Goal: Navigation & Orientation: Find specific page/section

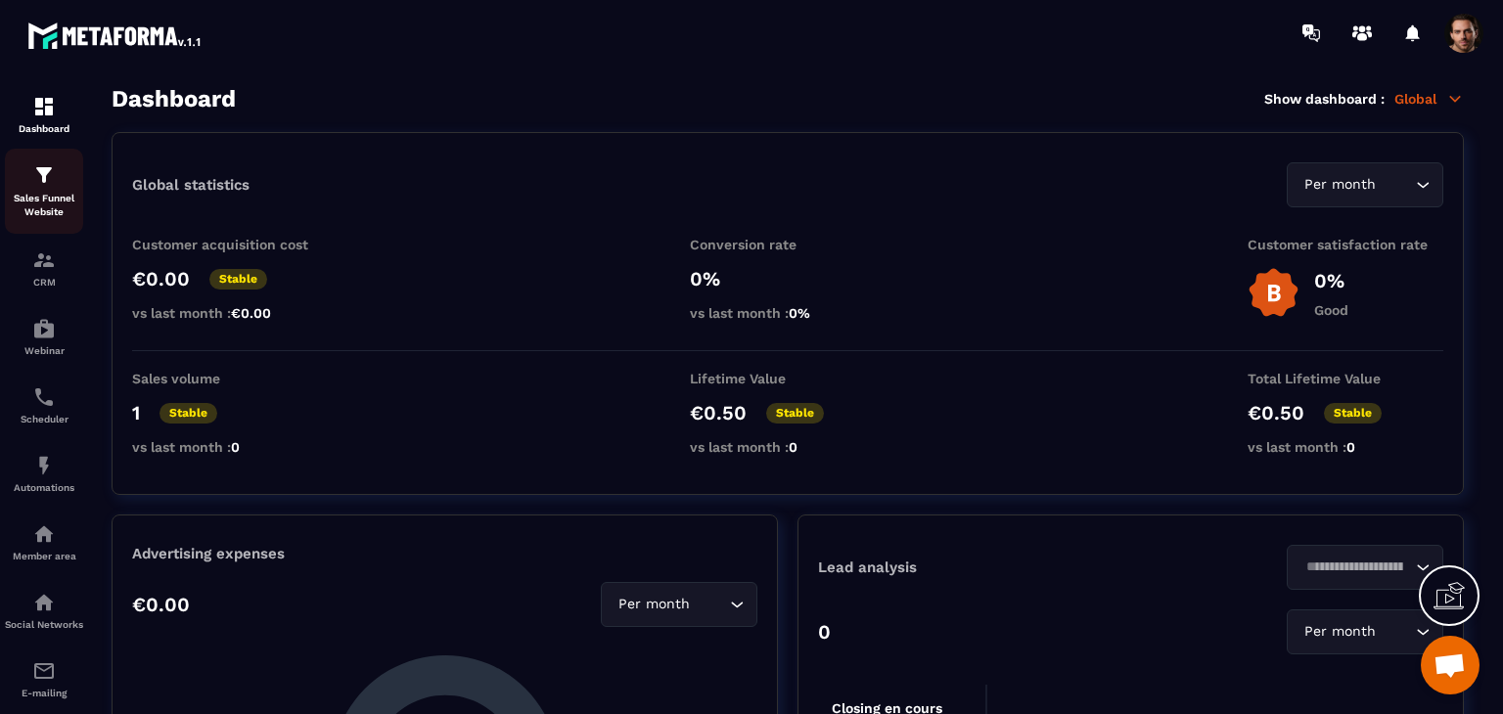
click at [44, 213] on p "Sales Funnel Website" at bounding box center [44, 205] width 78 height 27
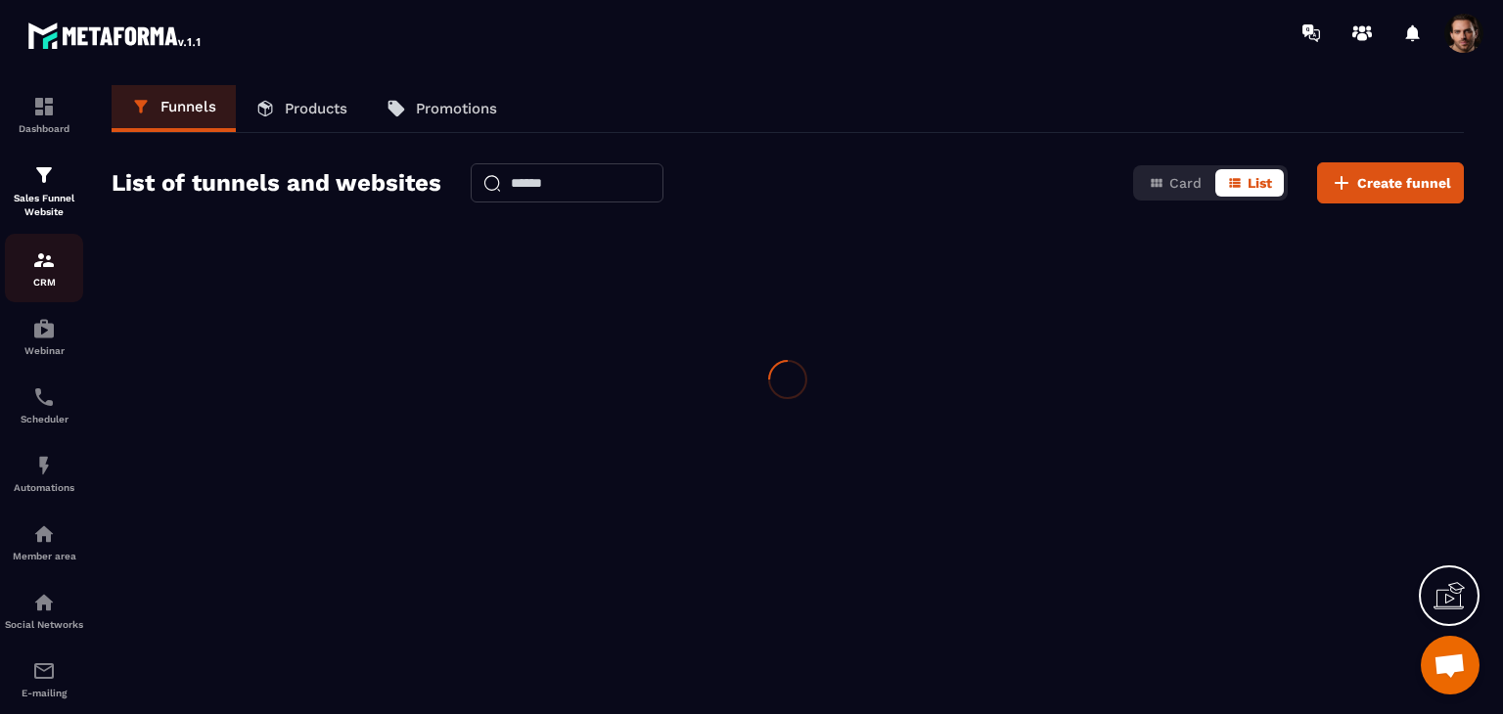
click at [37, 283] on p "CRM" at bounding box center [44, 282] width 78 height 11
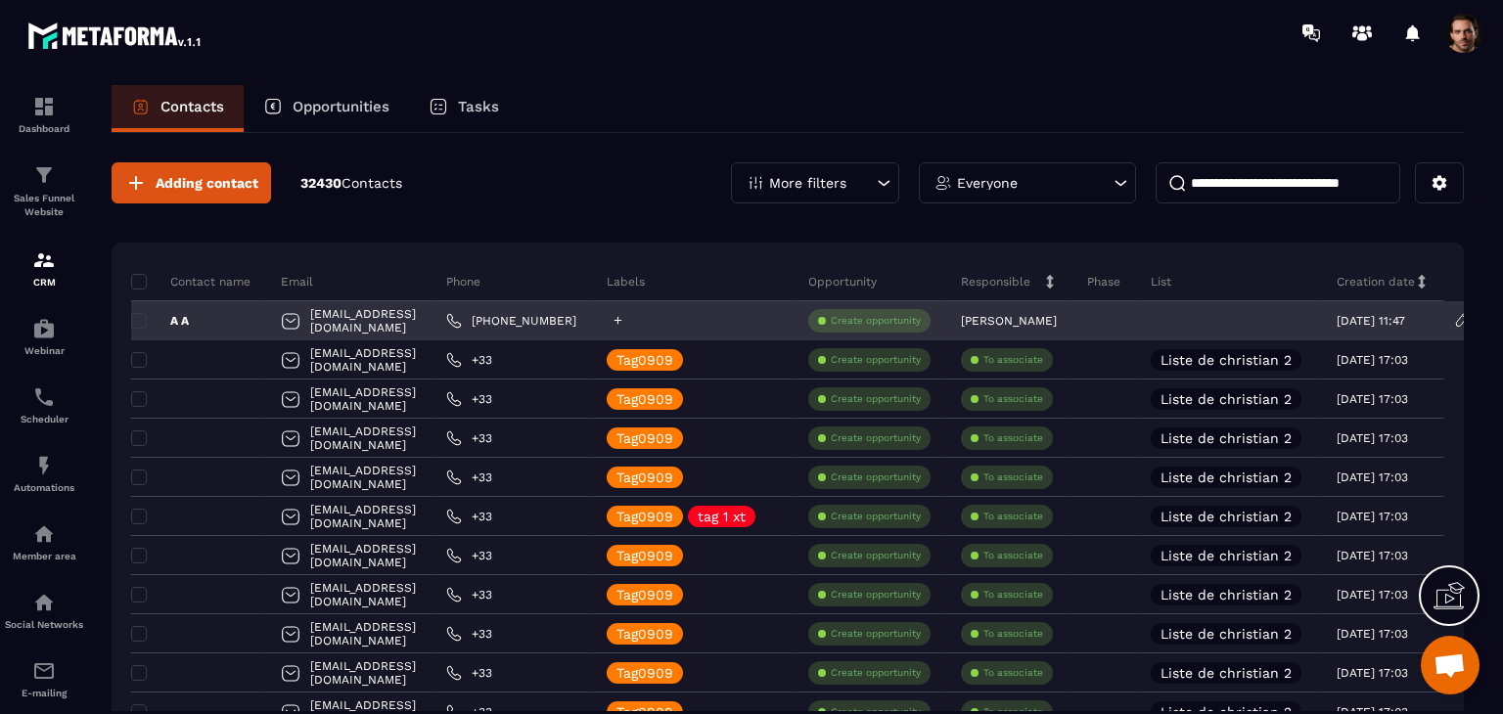
click at [624, 322] on icon at bounding box center [618, 320] width 13 height 13
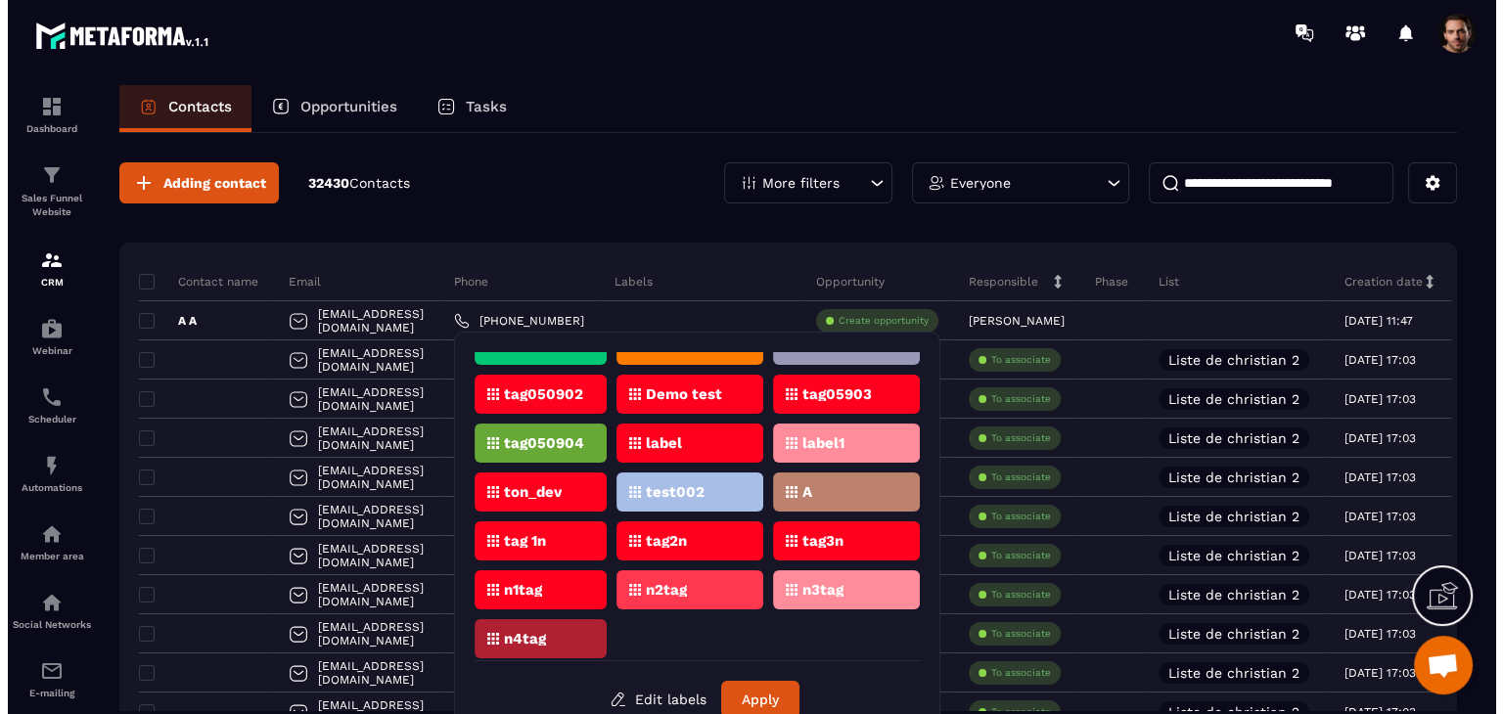
scroll to position [98, 0]
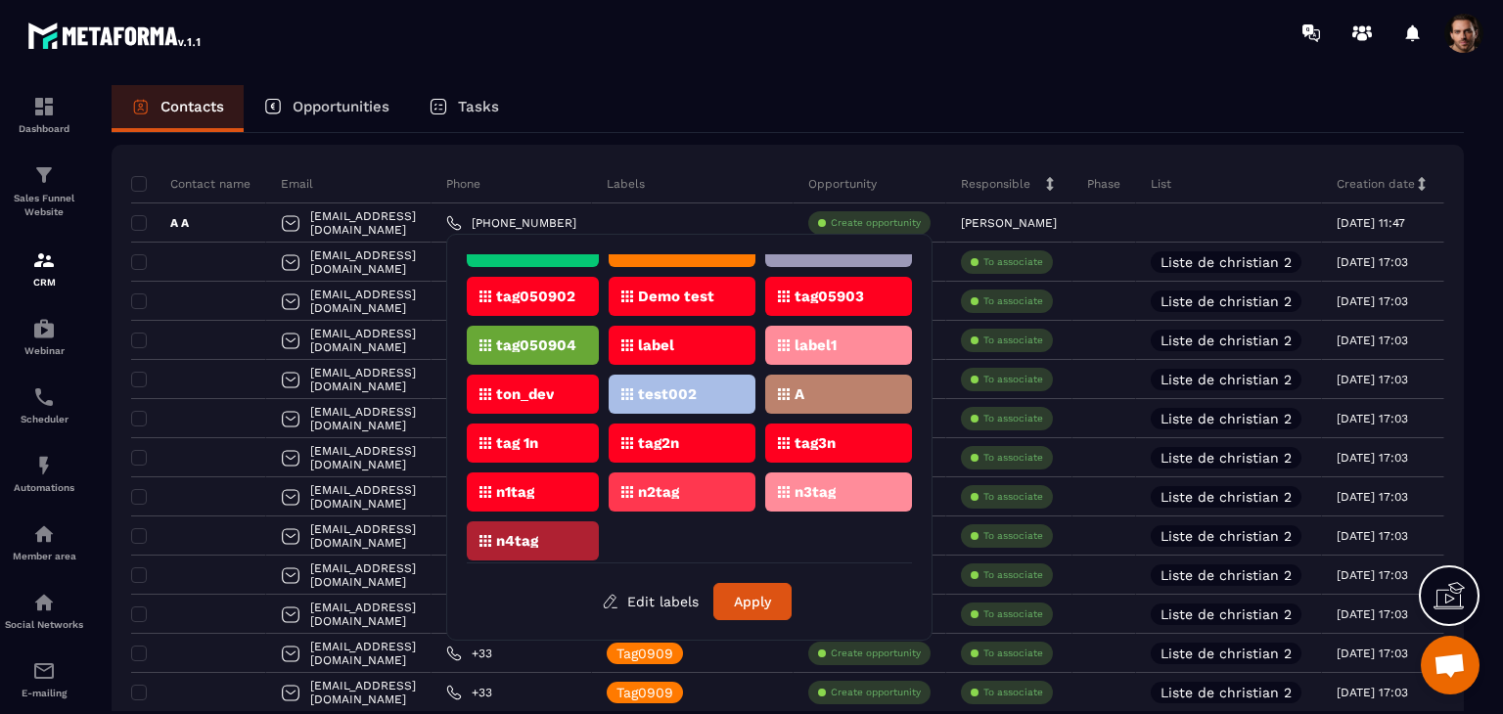
click at [828, 552] on div "Tag0909 tag 1 xt 1909 tag050901 1611 Daily process 21/1 Webinar test 1611 3333 …" at bounding box center [689, 408] width 445 height 309
click at [857, 94] on div "Contacts Opportunities Tasks" at bounding box center [788, 108] width 1353 height 47
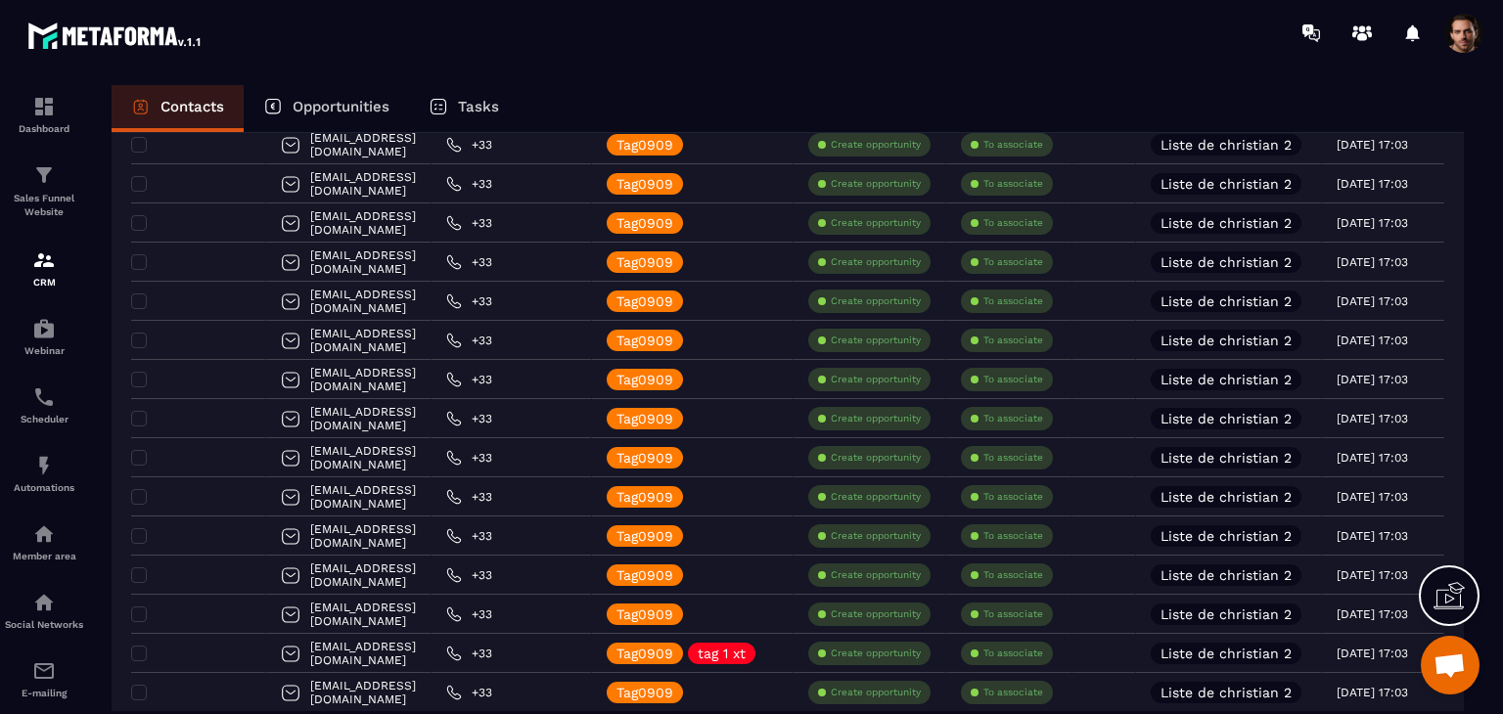
scroll to position [0, 0]
